Goal: Task Accomplishment & Management: Use online tool/utility

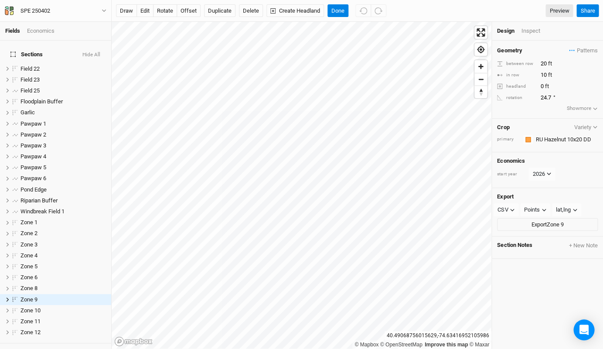
scroll to position [96, 0]
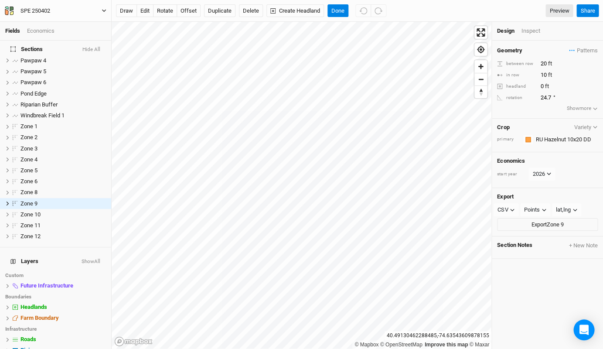
click at [47, 10] on div "SPE 250402" at bounding box center [35, 11] width 30 height 9
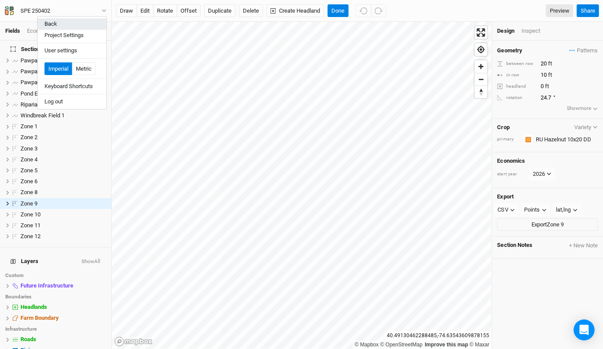
click at [58, 25] on button "Back" at bounding box center [71, 23] width 69 height 11
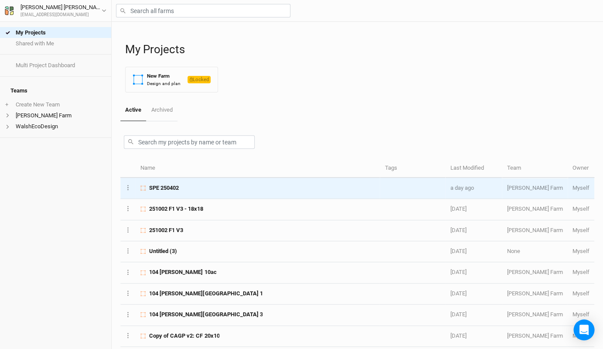
click at [162, 184] on span "SPE 250402" at bounding box center [164, 188] width 30 height 8
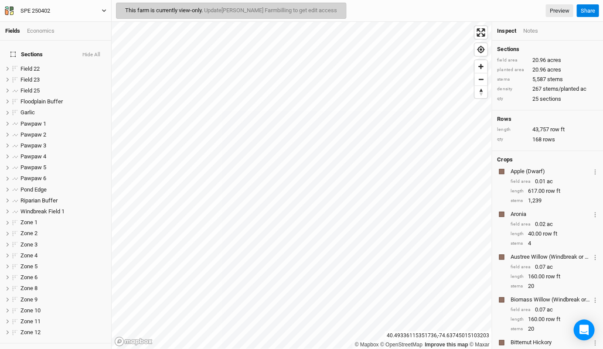
click at [63, 11] on button "SPE 250402" at bounding box center [55, 11] width 102 height 10
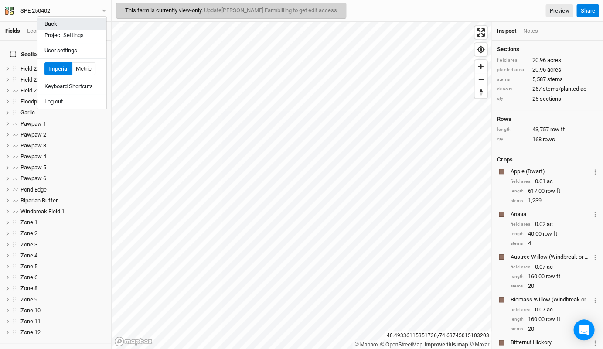
click at [61, 26] on button "Back" at bounding box center [71, 23] width 69 height 11
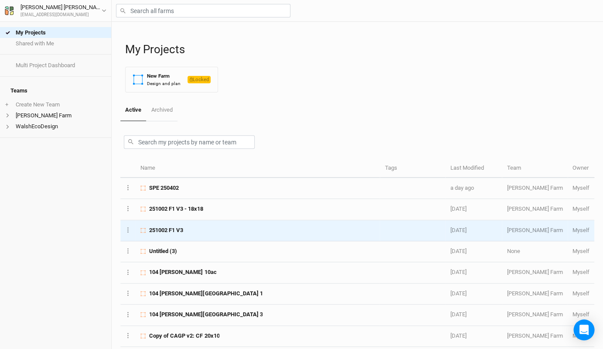
click at [197, 222] on td "251002 F1 V3" at bounding box center [258, 230] width 244 height 21
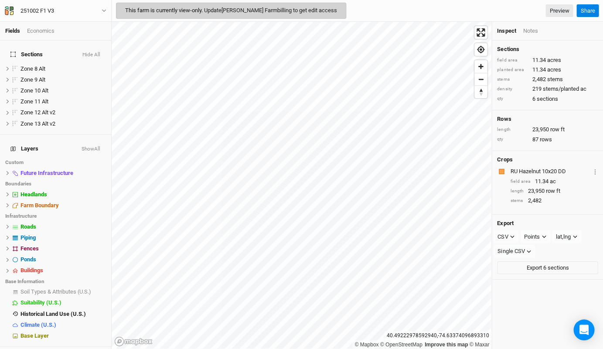
click at [278, 11] on link "Update Clerico Farm billing to get edit access" at bounding box center [270, 10] width 133 height 7
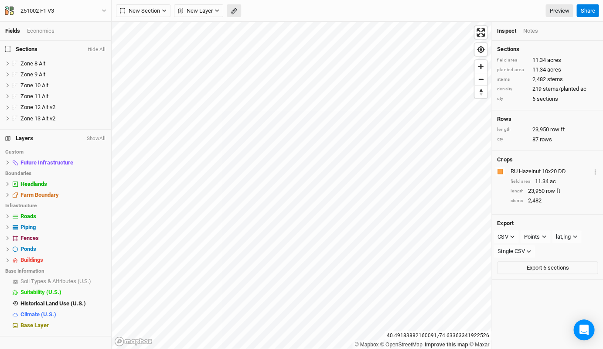
click at [232, 9] on icon "button" at bounding box center [234, 11] width 7 height 7
click at [152, 9] on button "Done" at bounding box center [155, 10] width 21 height 13
click at [230, 9] on button "button" at bounding box center [234, 10] width 14 height 13
click at [160, 14] on button "Done" at bounding box center [155, 10] width 21 height 13
click at [234, 9] on rect "button" at bounding box center [234, 11] width 6 height 6
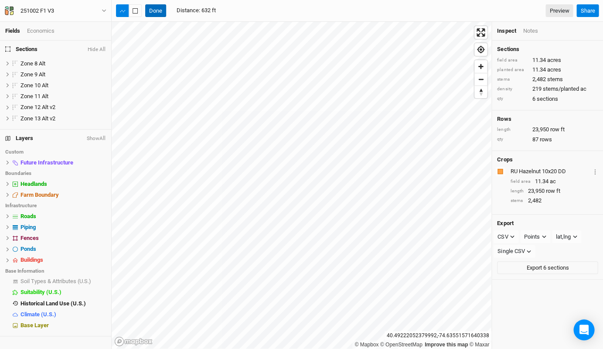
click at [155, 14] on button "Done" at bounding box center [155, 10] width 21 height 13
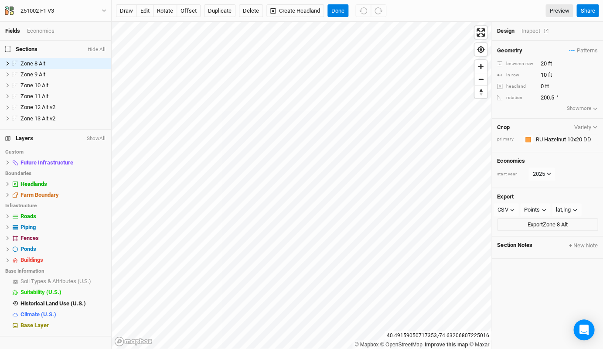
click at [530, 30] on div "Inspect" at bounding box center [536, 31] width 31 height 8
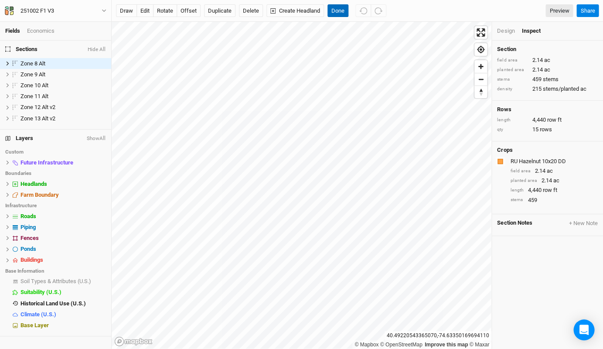
click at [340, 16] on button "Done" at bounding box center [337, 10] width 21 height 13
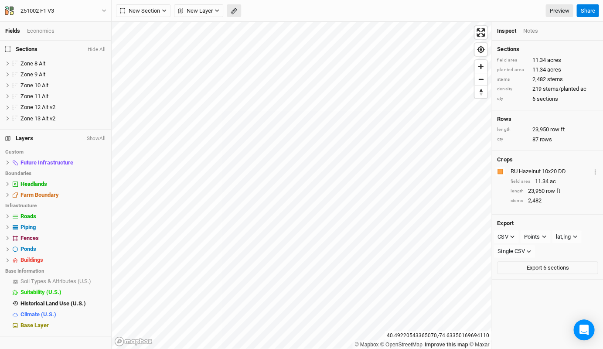
click at [237, 10] on button "button" at bounding box center [234, 10] width 14 height 13
click at [155, 13] on button "Done" at bounding box center [155, 10] width 21 height 13
click at [235, 10] on icon "button" at bounding box center [234, 11] width 7 height 7
click at [152, 7] on button "Done" at bounding box center [155, 10] width 21 height 13
click at [239, 16] on button "button" at bounding box center [234, 10] width 14 height 13
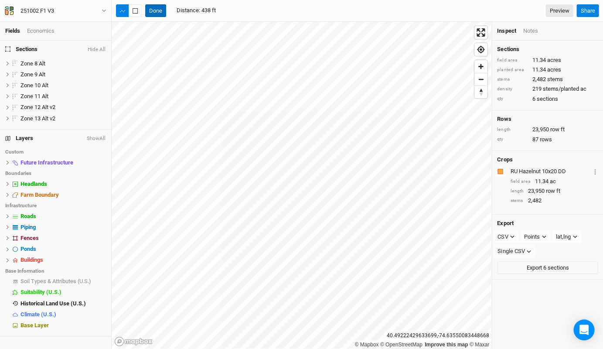
click at [153, 9] on button "Done" at bounding box center [155, 10] width 21 height 13
click at [234, 10] on icon "button" at bounding box center [234, 11] width 7 height 7
click at [159, 12] on button "Done" at bounding box center [155, 10] width 21 height 13
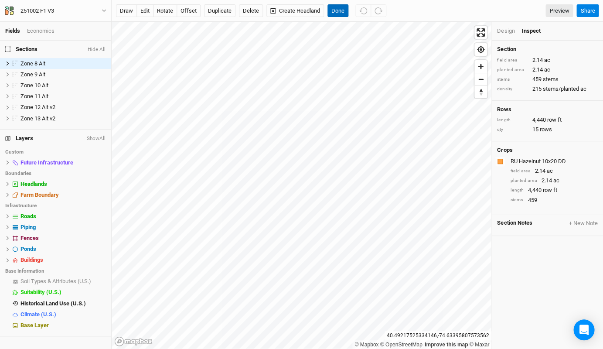
click at [335, 14] on button "Done" at bounding box center [337, 10] width 21 height 13
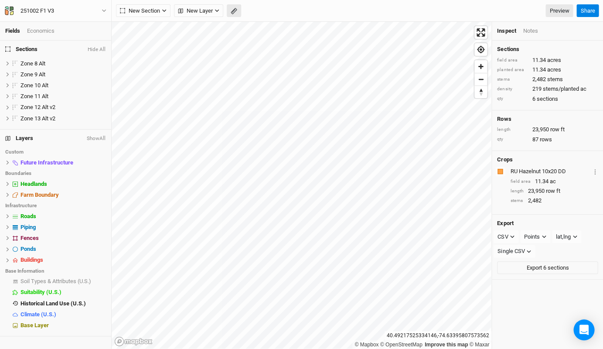
click at [237, 12] on button "button" at bounding box center [234, 10] width 14 height 13
click at [148, 10] on button "Done" at bounding box center [155, 10] width 21 height 13
click at [235, 10] on icon "button" at bounding box center [233, 10] width 3 height 3
click at [152, 10] on button "Done" at bounding box center [155, 10] width 21 height 13
